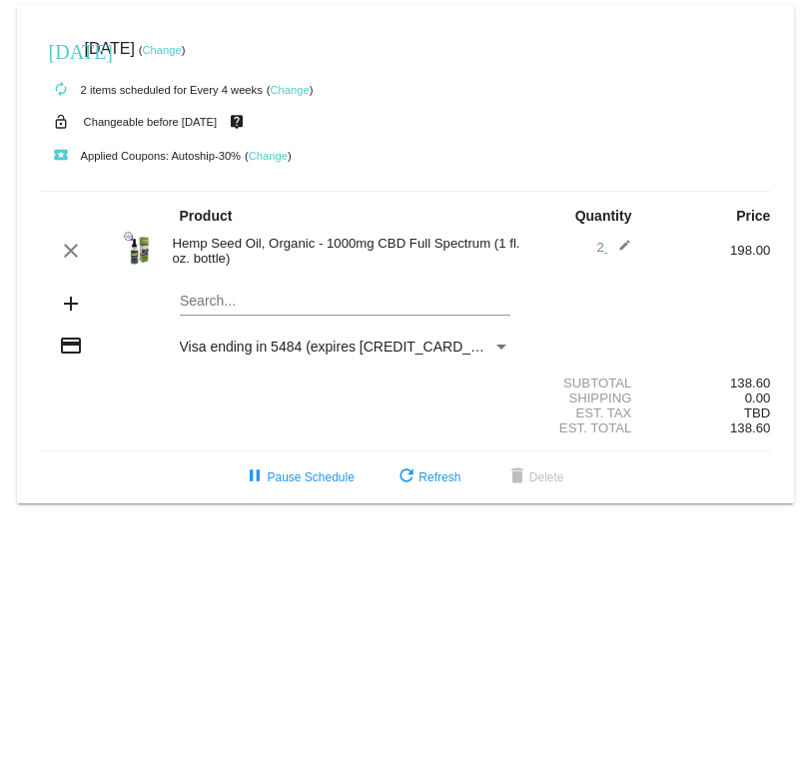
click at [212, 57] on div "[DATE] [DATE] ( Change )" at bounding box center [406, 49] width 730 height 40
click at [181, 44] on link "Change" at bounding box center [161, 50] width 39 height 12
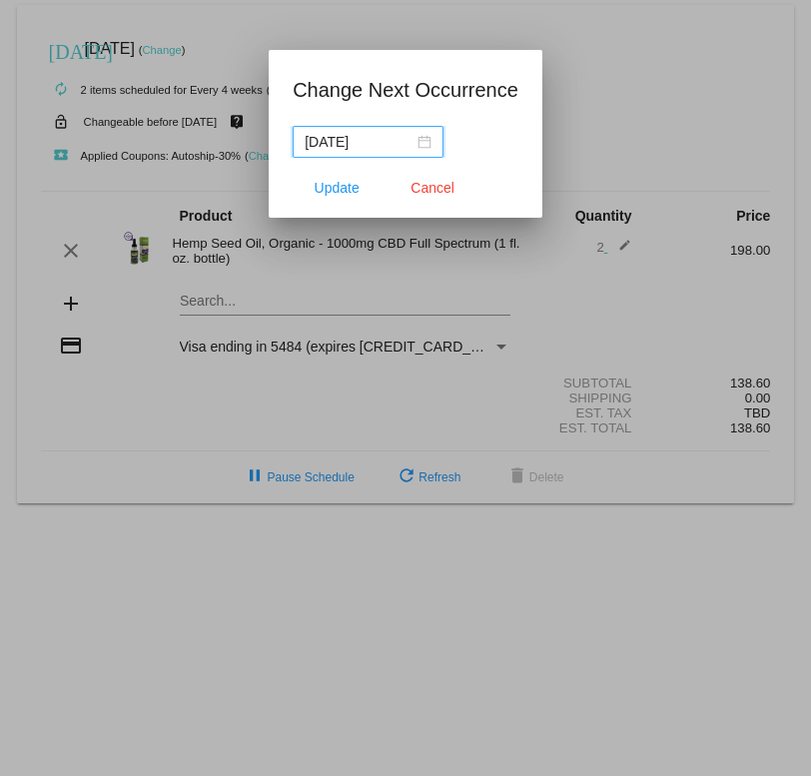
click at [425, 142] on nz-date-picker "[DATE]" at bounding box center [368, 142] width 151 height 32
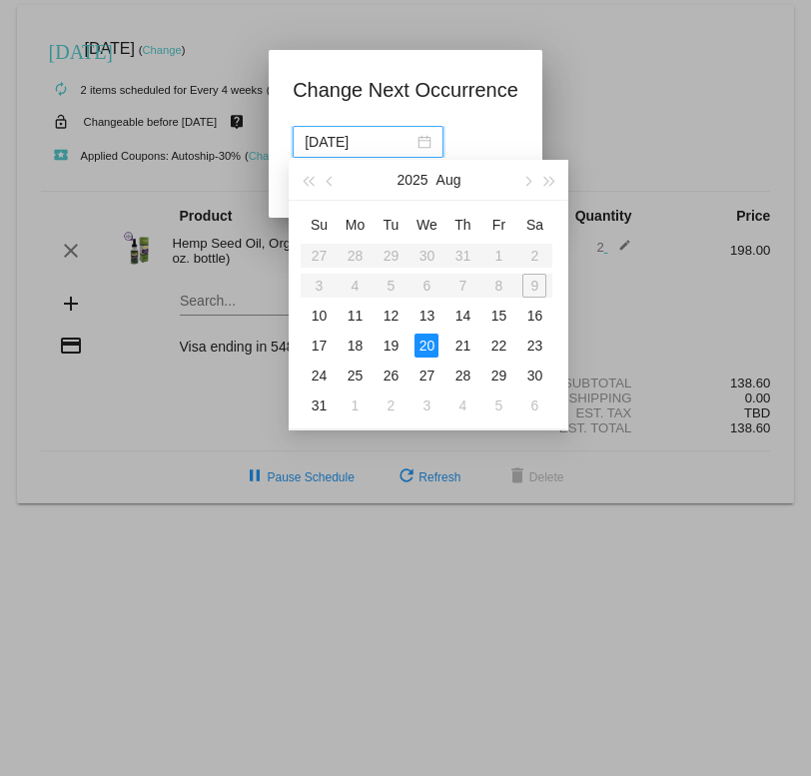
click at [536, 187] on button "button" at bounding box center [528, 180] width 22 height 40
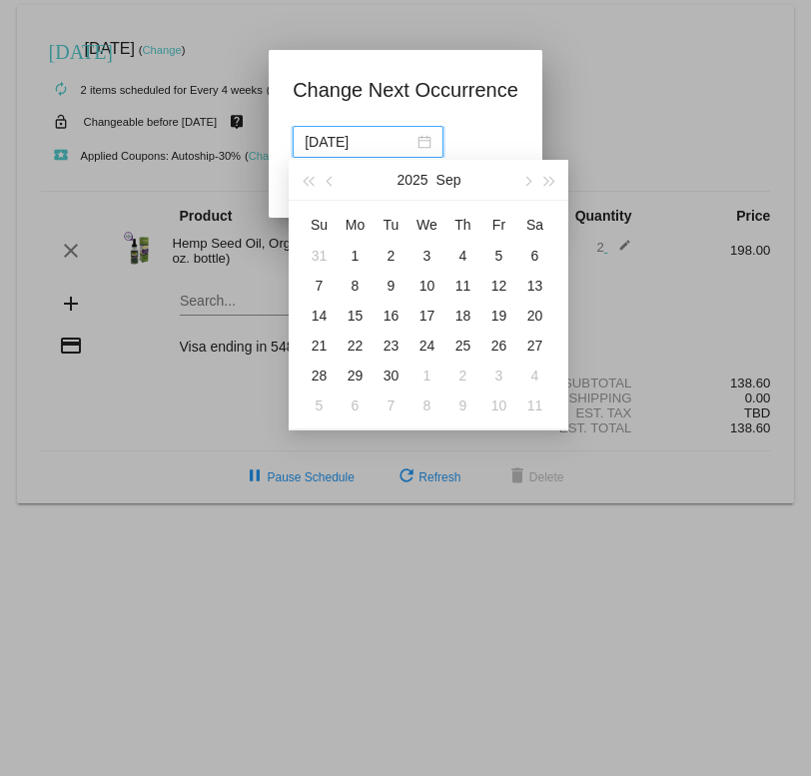
click at [543, 319] on div "20" at bounding box center [535, 316] width 24 height 24
type input "[DATE]"
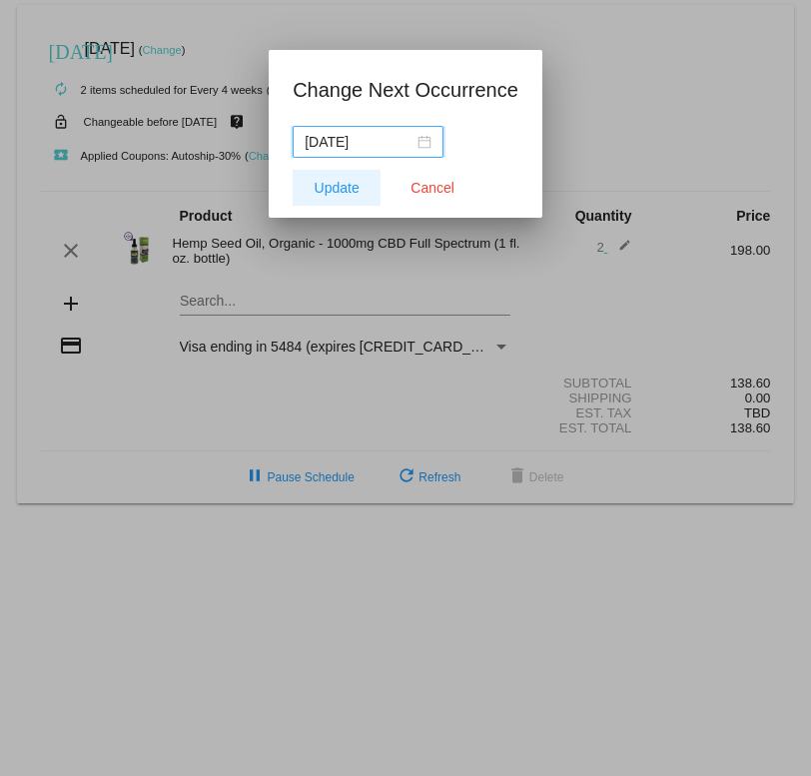
click at [342, 199] on button "Update" at bounding box center [337, 188] width 88 height 36
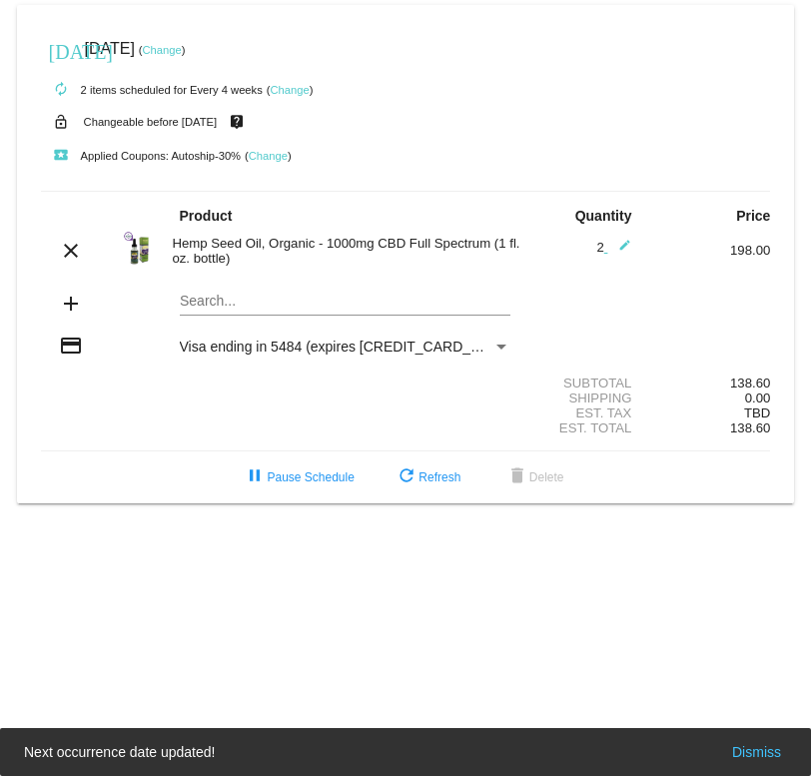
click at [309, 91] on link "Change" at bounding box center [289, 90] width 39 height 12
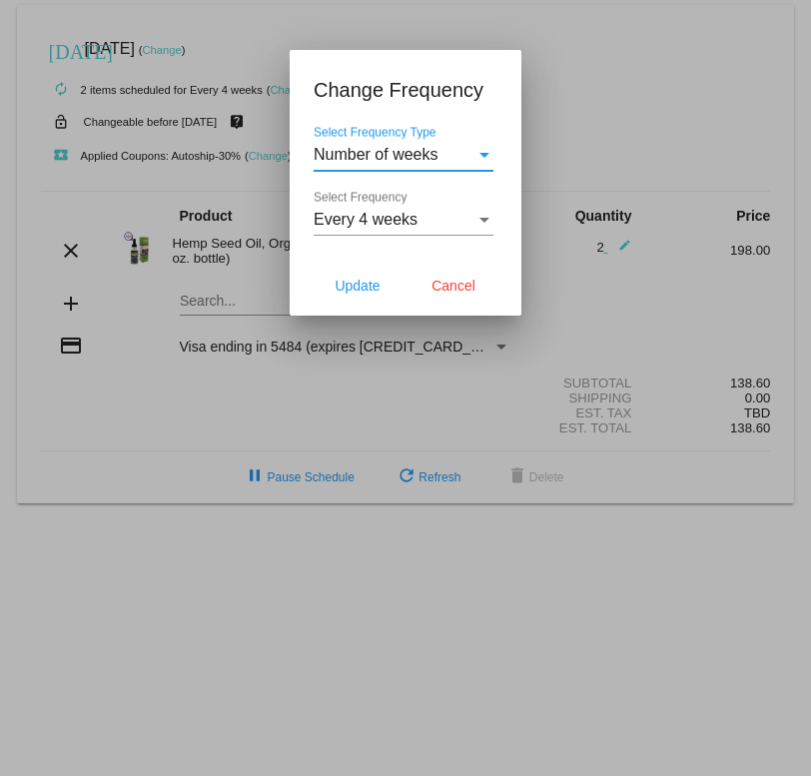
click at [492, 224] on div "Select Frequency" at bounding box center [485, 220] width 18 height 18
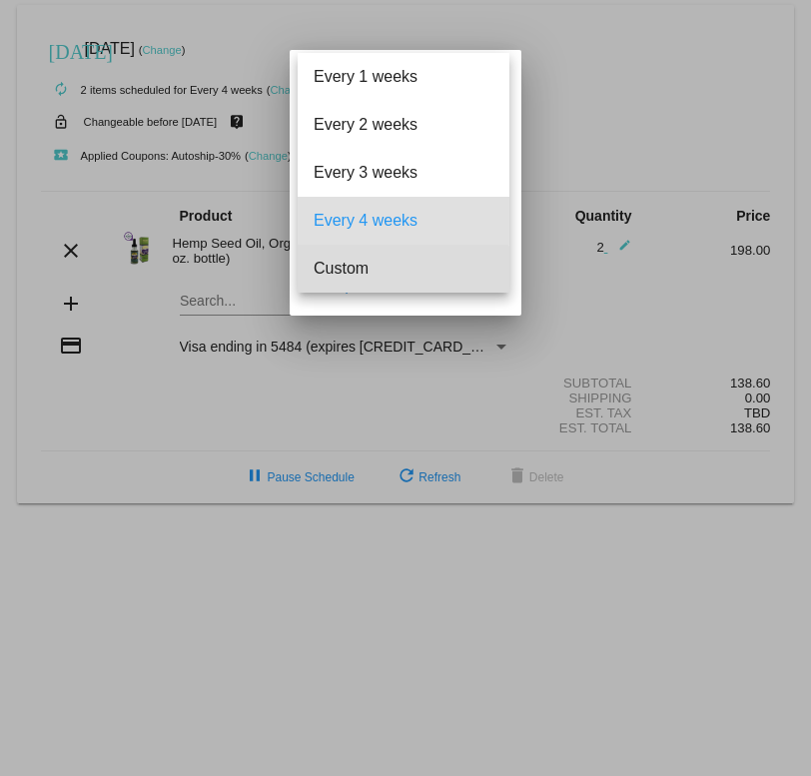
click at [375, 270] on span "Custom" at bounding box center [404, 269] width 180 height 48
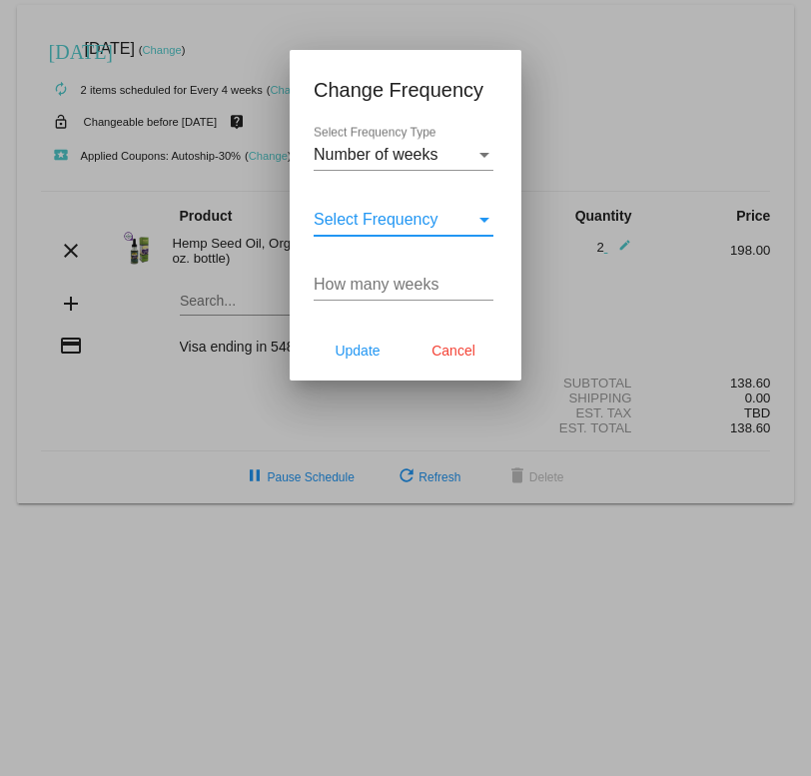
click at [493, 212] on div "Select Frequency" at bounding box center [485, 220] width 18 height 18
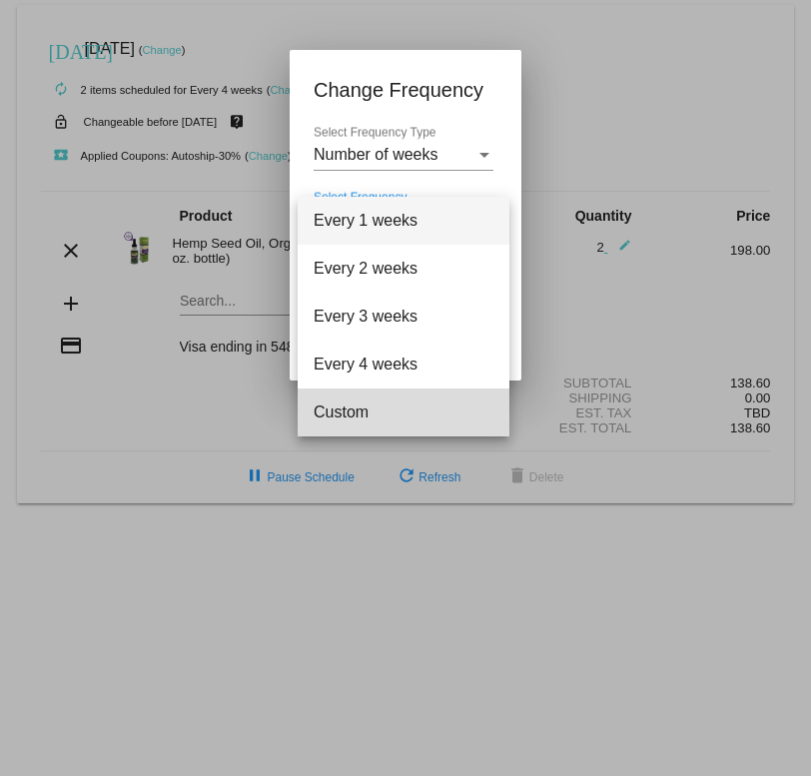
click at [379, 401] on span "Custom" at bounding box center [404, 413] width 180 height 48
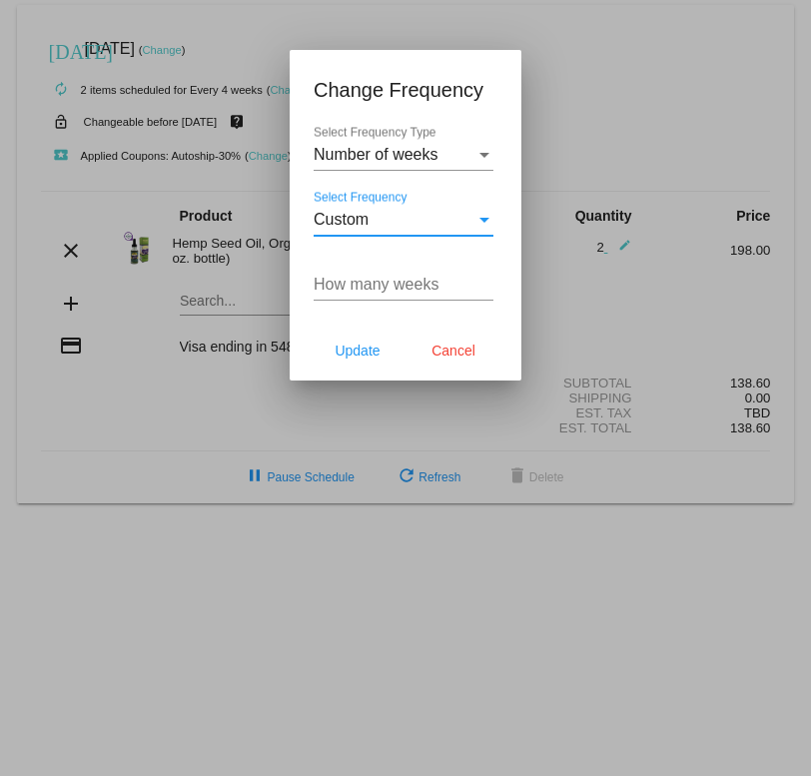
click at [391, 286] on input "How many weeks" at bounding box center [404, 285] width 180 height 18
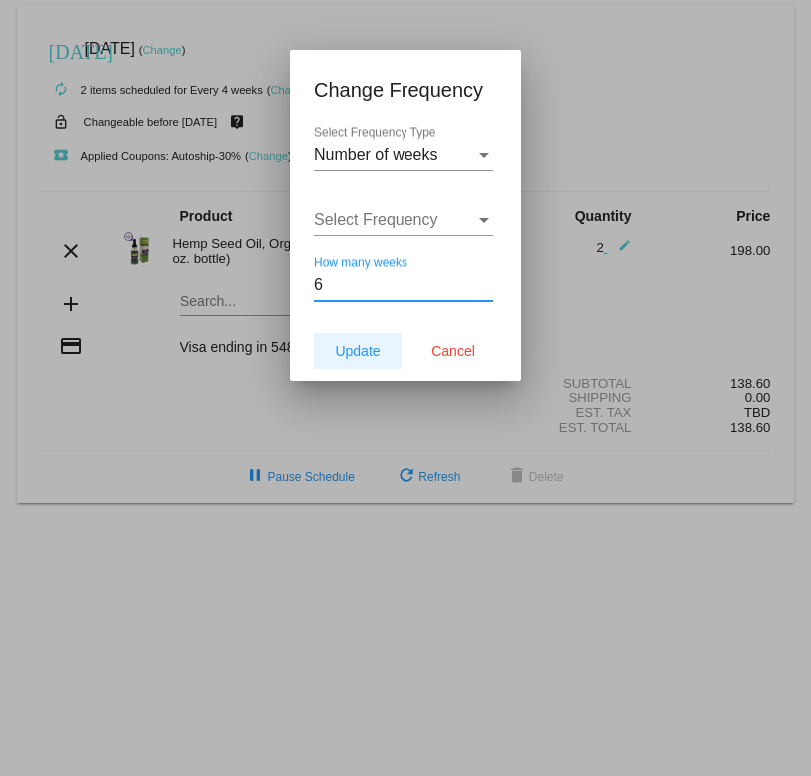
type input "6"
click at [364, 350] on span "Update" at bounding box center [357, 351] width 45 height 16
